Goal: Submit feedback/report problem

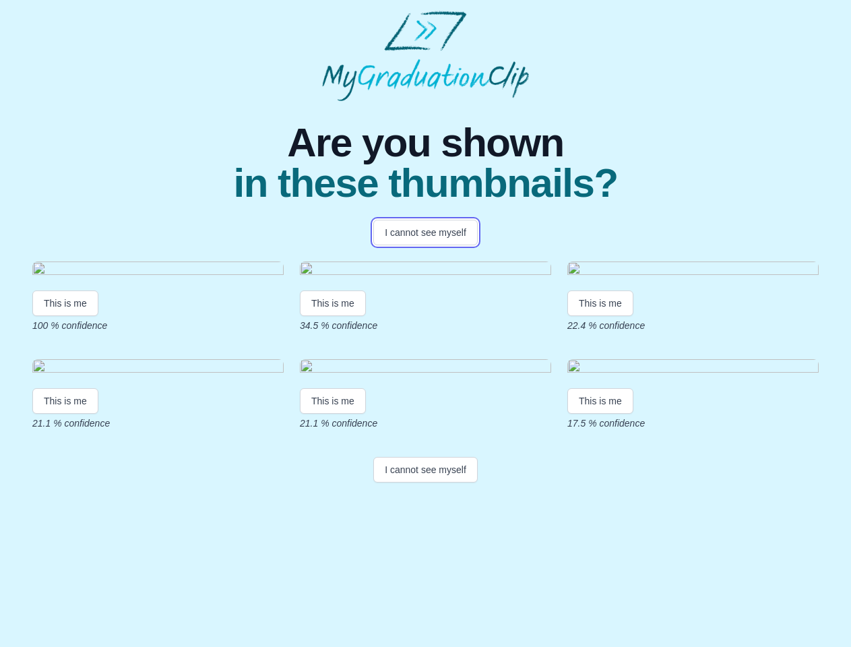
click at [425, 232] on button "I cannot see myself" at bounding box center [425, 233] width 104 height 26
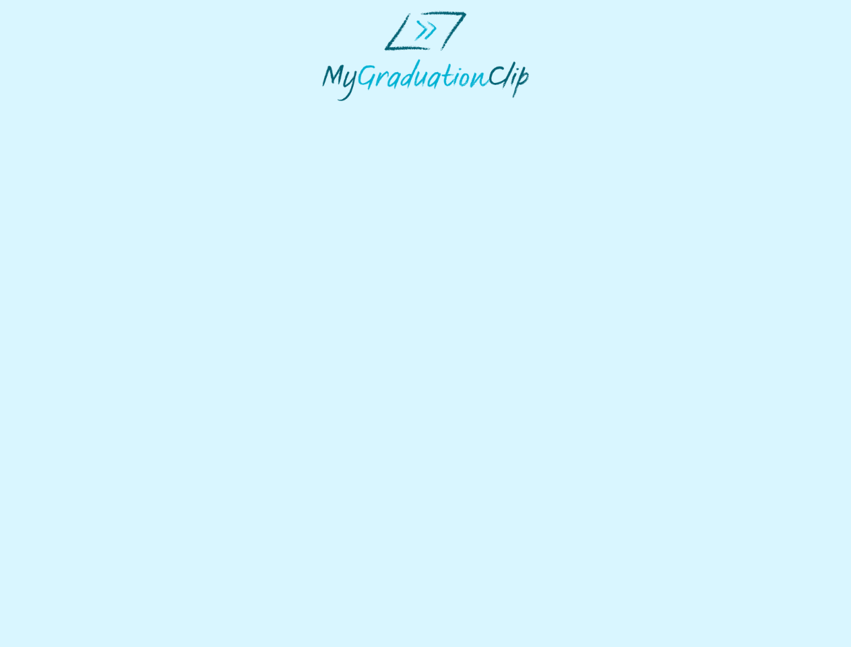
click at [65, 112] on html at bounding box center [425, 56] width 851 height 112
click at [335, 112] on html at bounding box center [425, 56] width 851 height 112
click at [604, 112] on html at bounding box center [425, 56] width 851 height 112
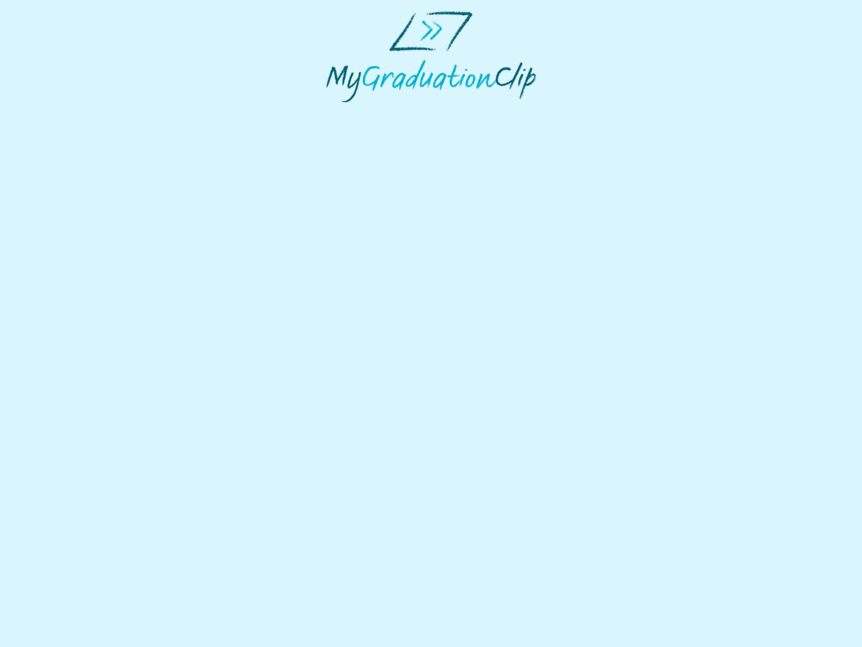
click at [65, 113] on html at bounding box center [431, 56] width 862 height 113
click at [335, 113] on html at bounding box center [431, 56] width 862 height 113
click at [604, 113] on html at bounding box center [431, 56] width 862 height 113
